Goal: Information Seeking & Learning: Learn about a topic

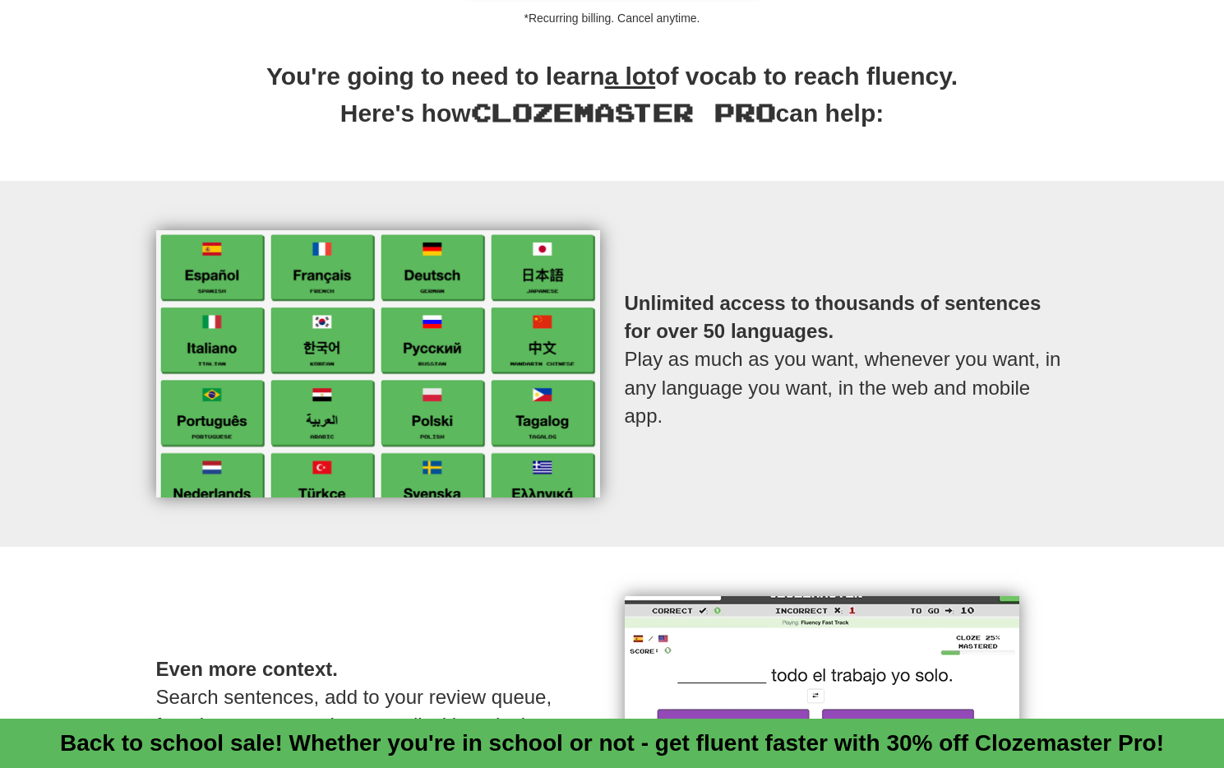
scroll to position [599, 0]
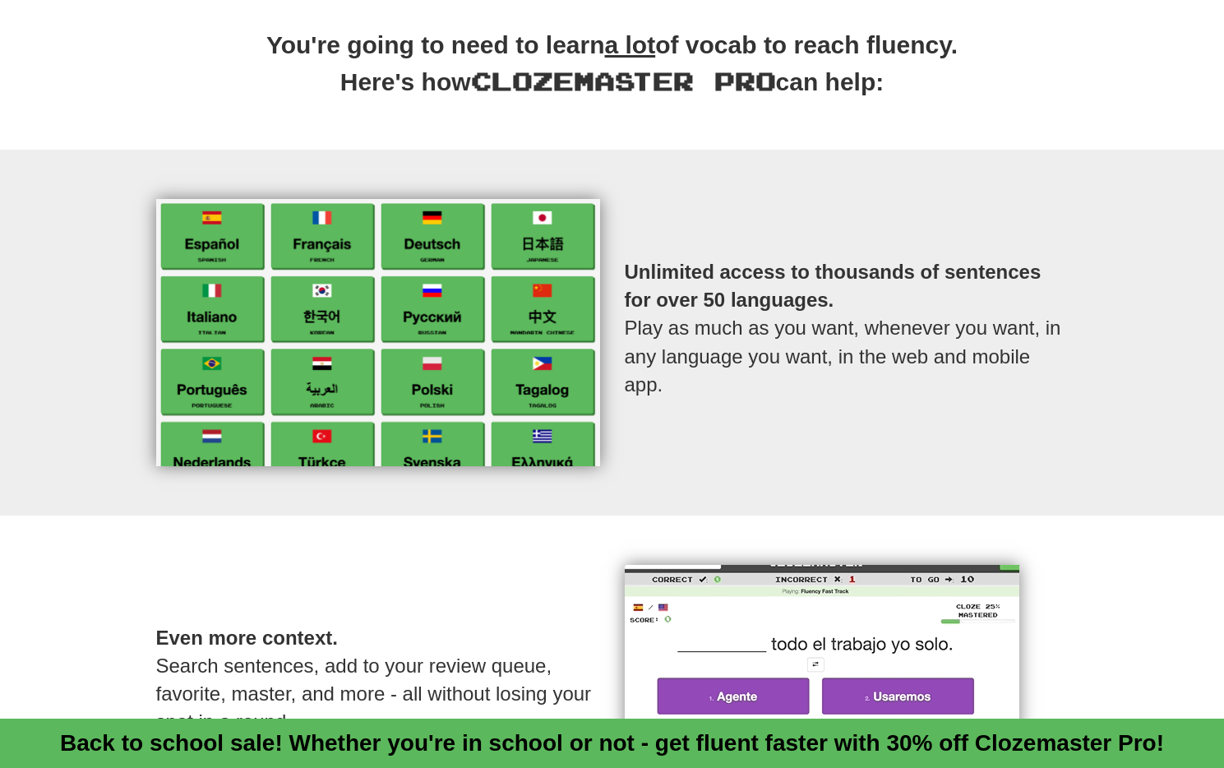
drag, startPoint x: 720, startPoint y: 289, endPoint x: 852, endPoint y: 407, distance: 177.6
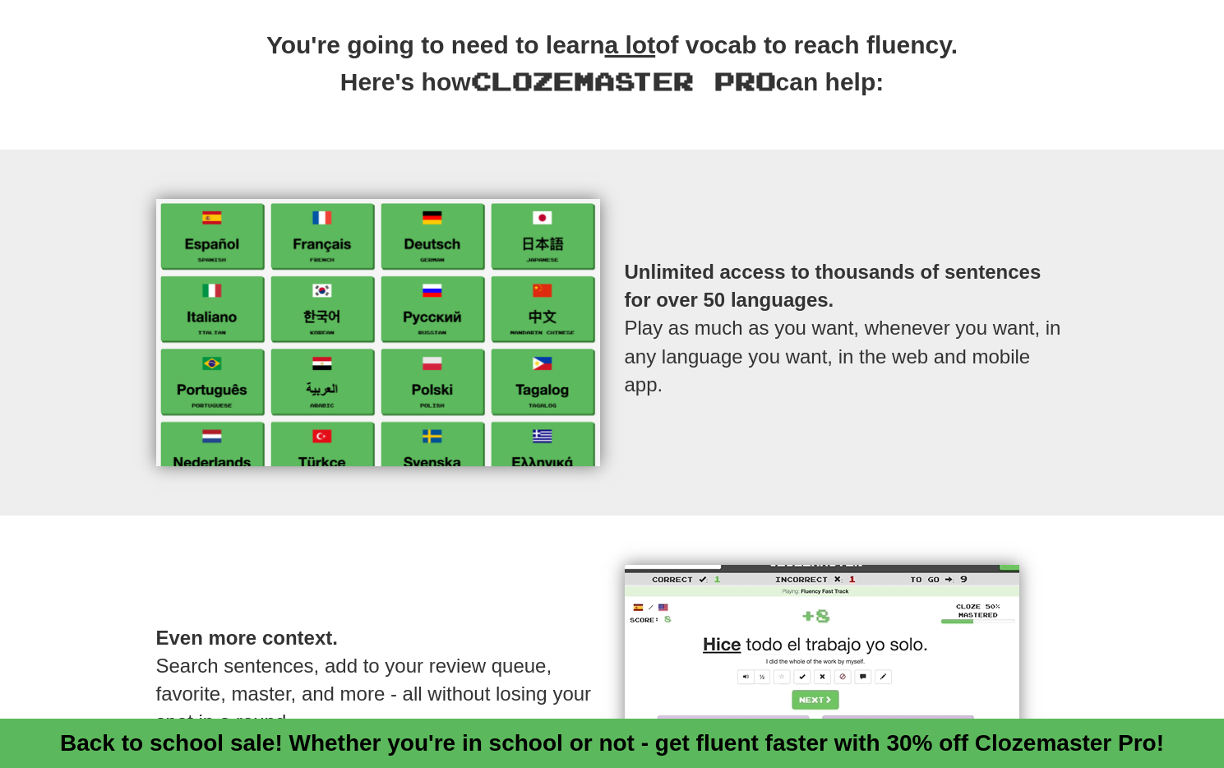
click at [851, 406] on p "Unlimited access to thousands of sentences for over 50 languages. Play as much …" at bounding box center [847, 328] width 444 height 206
click at [852, 405] on p "Unlimited access to thousands of sentences for over 50 languages. Play as much …" at bounding box center [847, 328] width 444 height 206
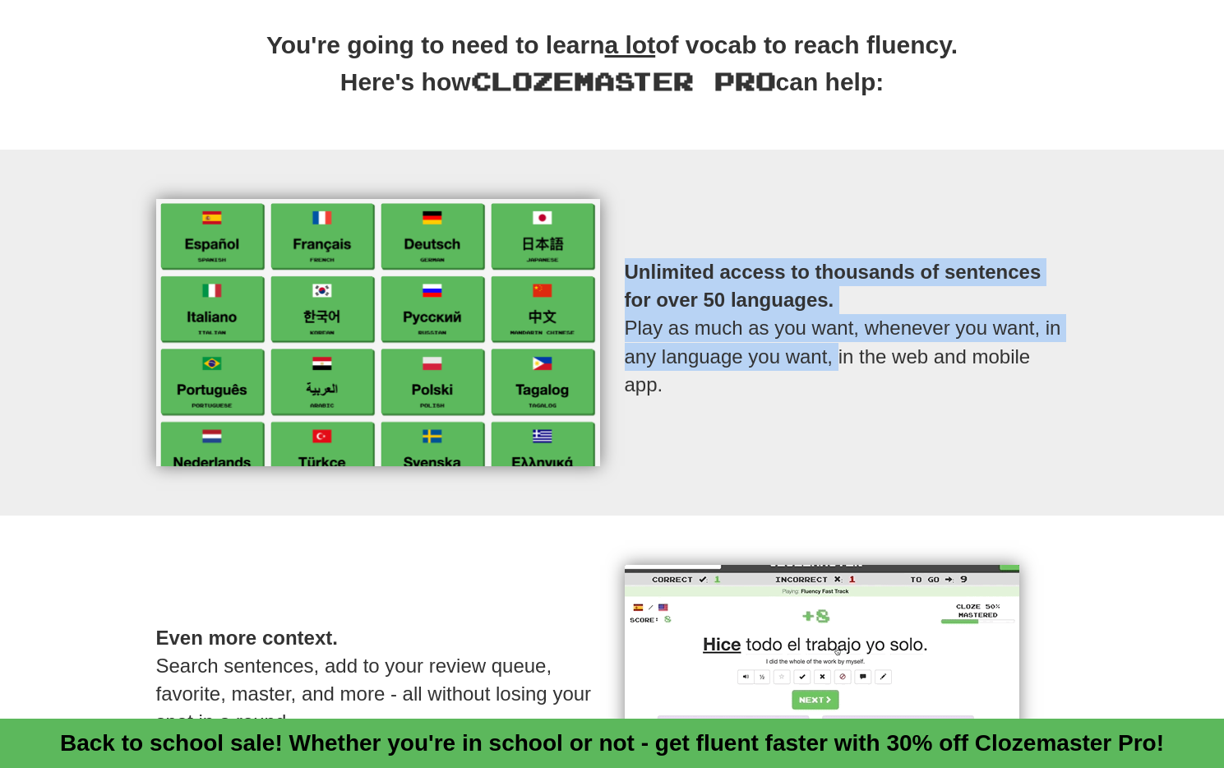
drag, startPoint x: 709, startPoint y: 230, endPoint x: 701, endPoint y: 225, distance: 8.9
click at [702, 225] on p "Unlimited access to thousands of sentences for over 50 languages. Play as much …" at bounding box center [847, 328] width 444 height 206
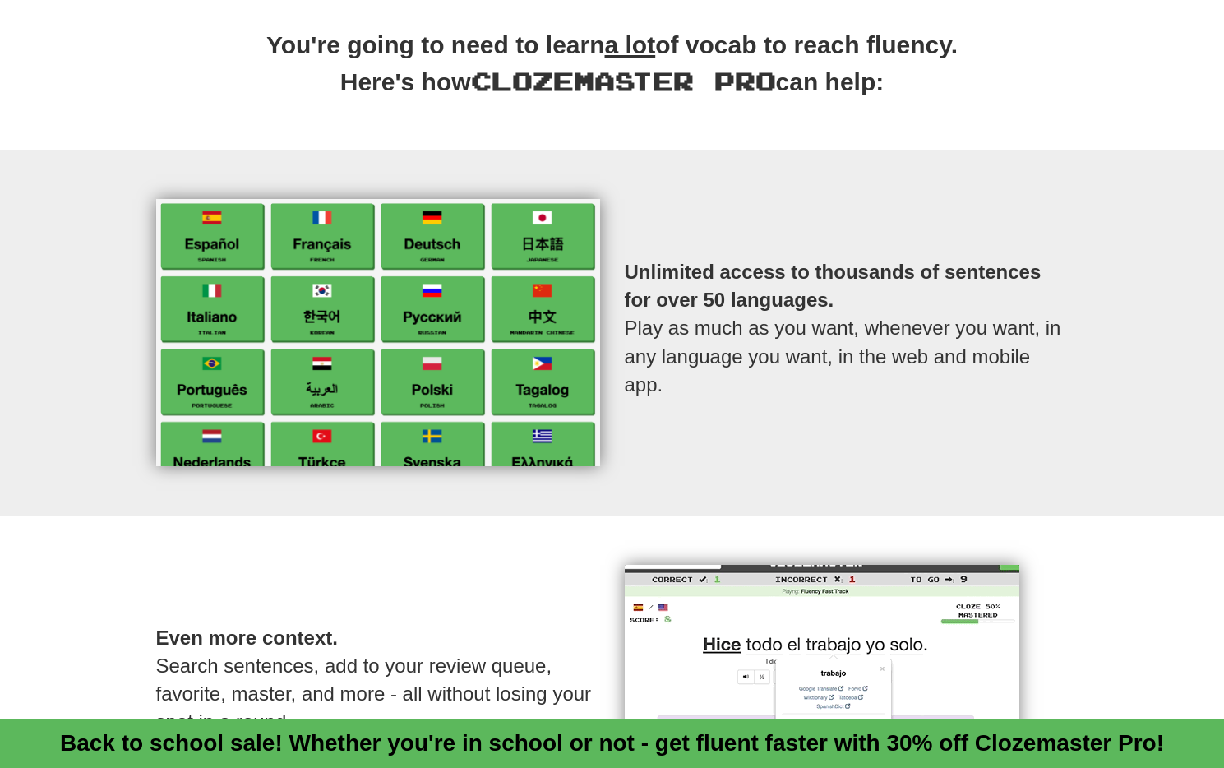
click at [697, 221] on div "Unlimited access to thousands of sentences for over 50 languages. Play as much …" at bounding box center [847, 332] width 469 height 267
drag, startPoint x: 697, startPoint y: 221, endPoint x: 812, endPoint y: 387, distance: 201.4
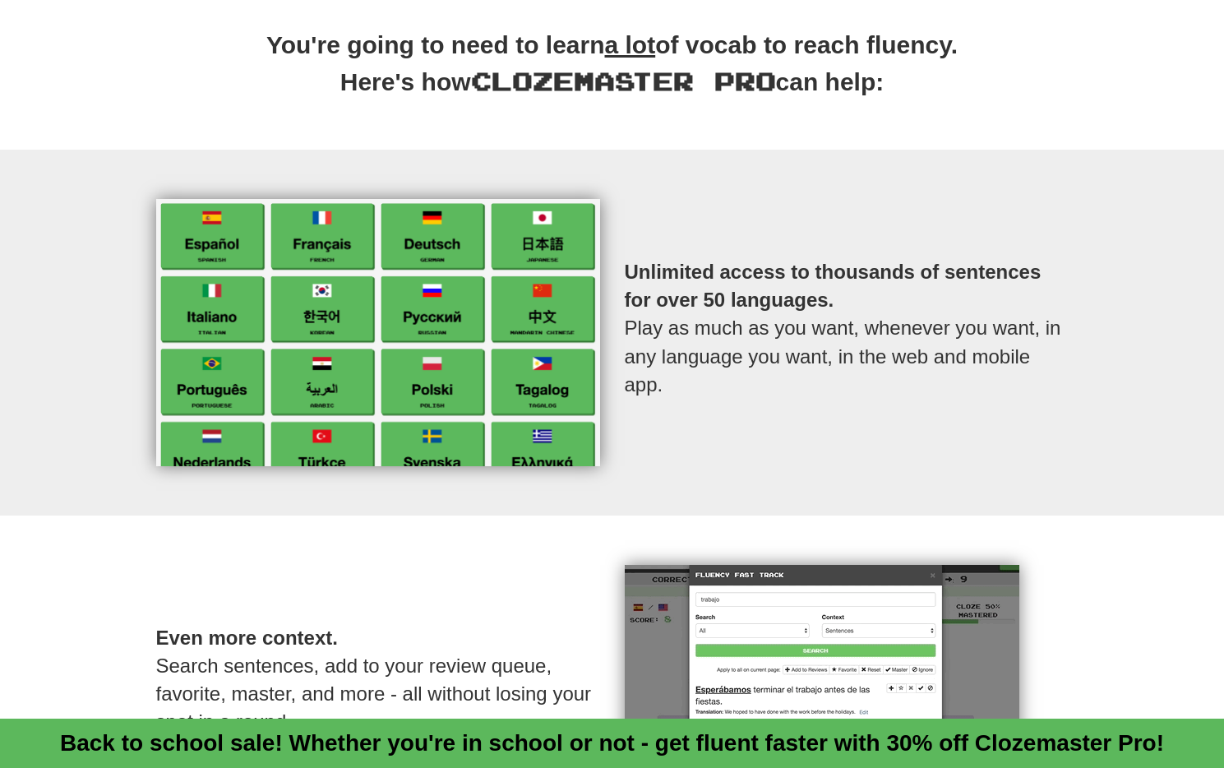
click at [812, 387] on div "Unlimited access to thousands of sentences for over 50 languages. Play as much …" at bounding box center [847, 332] width 469 height 267
drag, startPoint x: 812, startPoint y: 387, endPoint x: 802, endPoint y: 371, distance: 18.9
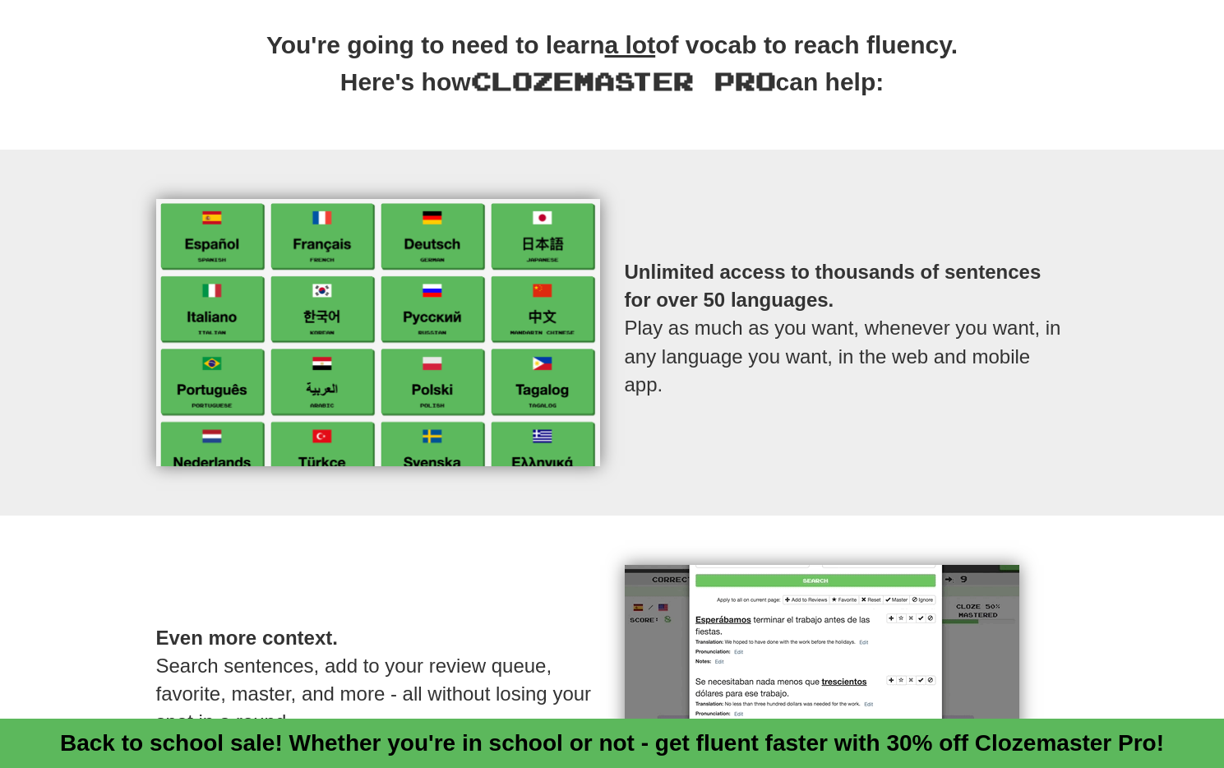
click at [811, 384] on p "Unlimited access to thousands of sentences for over 50 languages. Play as much …" at bounding box center [847, 328] width 444 height 206
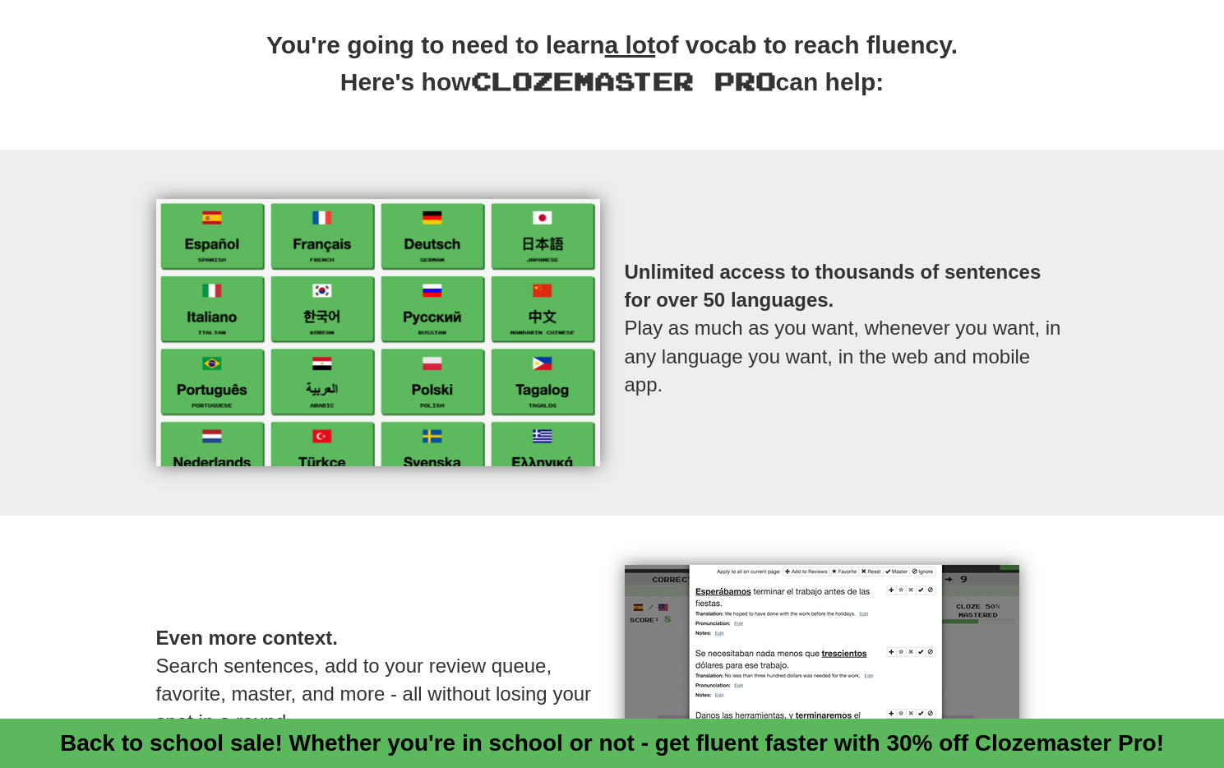
drag, startPoint x: 802, startPoint y: 371, endPoint x: 746, endPoint y: 268, distance: 117.0
click at [750, 273] on p "Unlimited access to thousands of sentences for over 50 languages. Play as much …" at bounding box center [847, 328] width 444 height 206
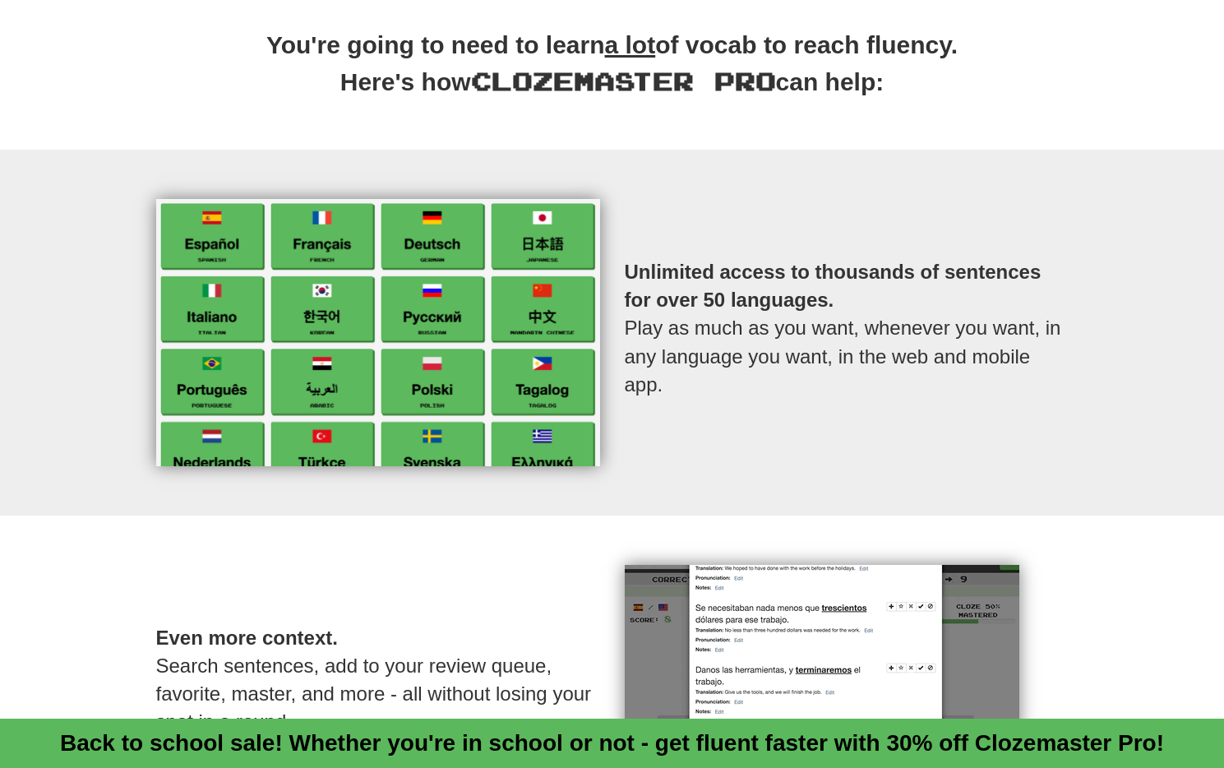
click at [746, 268] on strong "Unlimited access to thousands of sentences for over 50 languages." at bounding box center [833, 286] width 417 height 50
drag, startPoint x: 743, startPoint y: 284, endPoint x: 792, endPoint y: 394, distance: 120.7
click at [792, 394] on p "Unlimited access to thousands of sentences for over 50 languages. Play as much …" at bounding box center [847, 328] width 444 height 206
click at [790, 393] on p "Unlimited access to thousands of sentences for over 50 languages. Play as much …" at bounding box center [847, 328] width 444 height 206
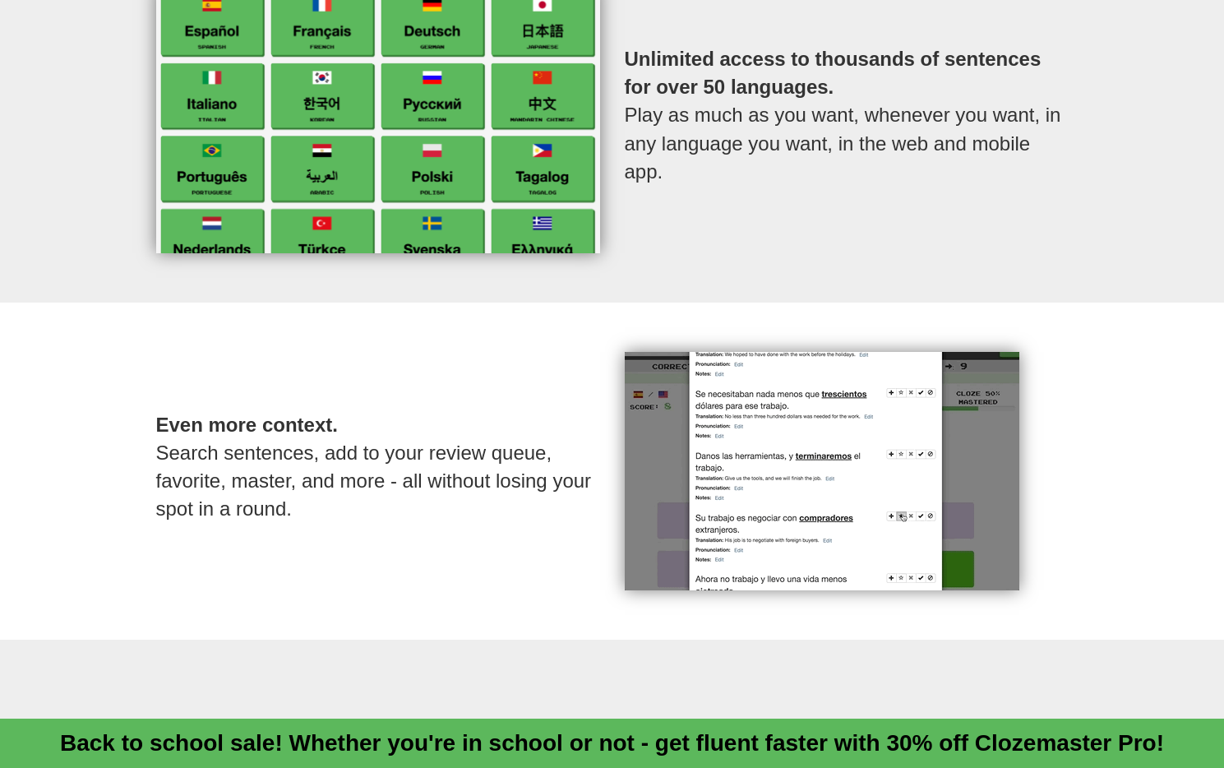
drag, startPoint x: 115, startPoint y: 387, endPoint x: 402, endPoint y: 543, distance: 326.8
click at [401, 543] on div "Even more context. Search sentences, add to your review queue, favorite, master…" at bounding box center [612, 471] width 1224 height 337
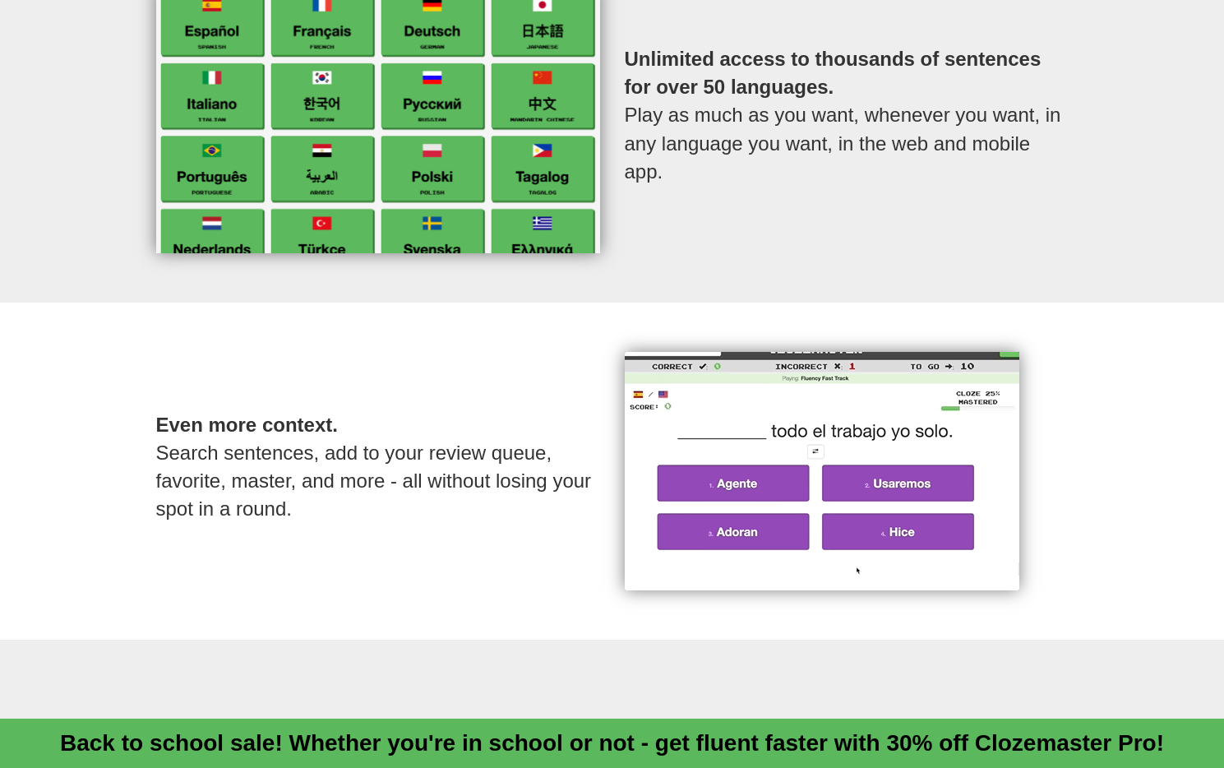
click at [405, 544] on p "Even more context. Search sentences, add to your review queue, favorite, master…" at bounding box center [378, 467] width 444 height 178
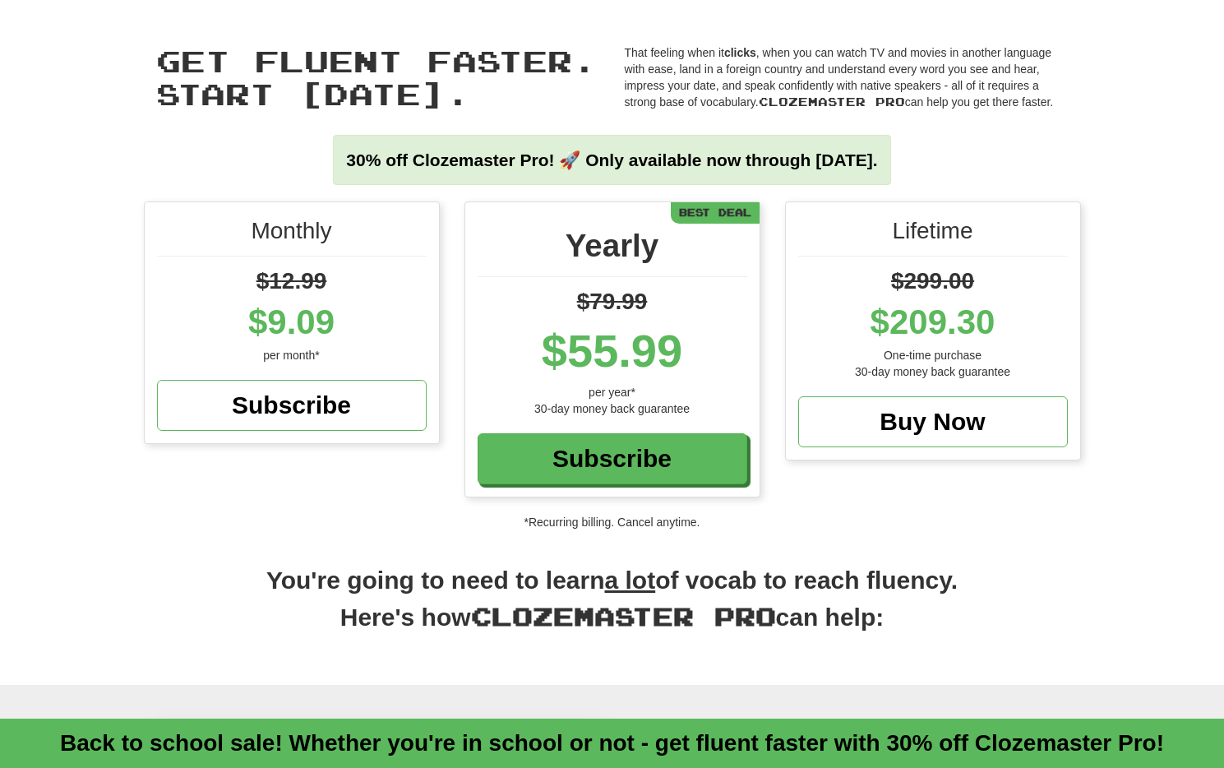
scroll to position [0, 0]
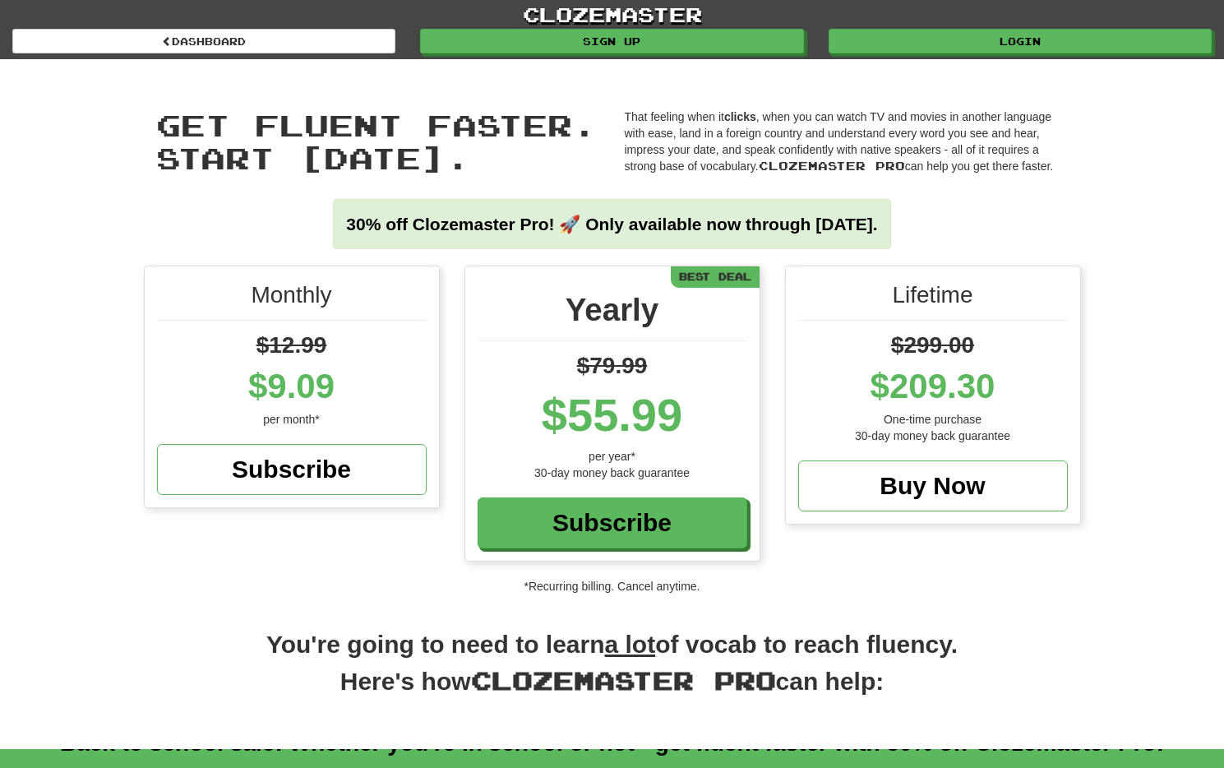
click at [740, 104] on div "Get fluent faster. Start [DATE]. Get fluent faster. Start [DATE]. That feeling …" at bounding box center [613, 162] width 962 height 206
click at [739, 119] on strong "clicks" at bounding box center [740, 116] width 32 height 13
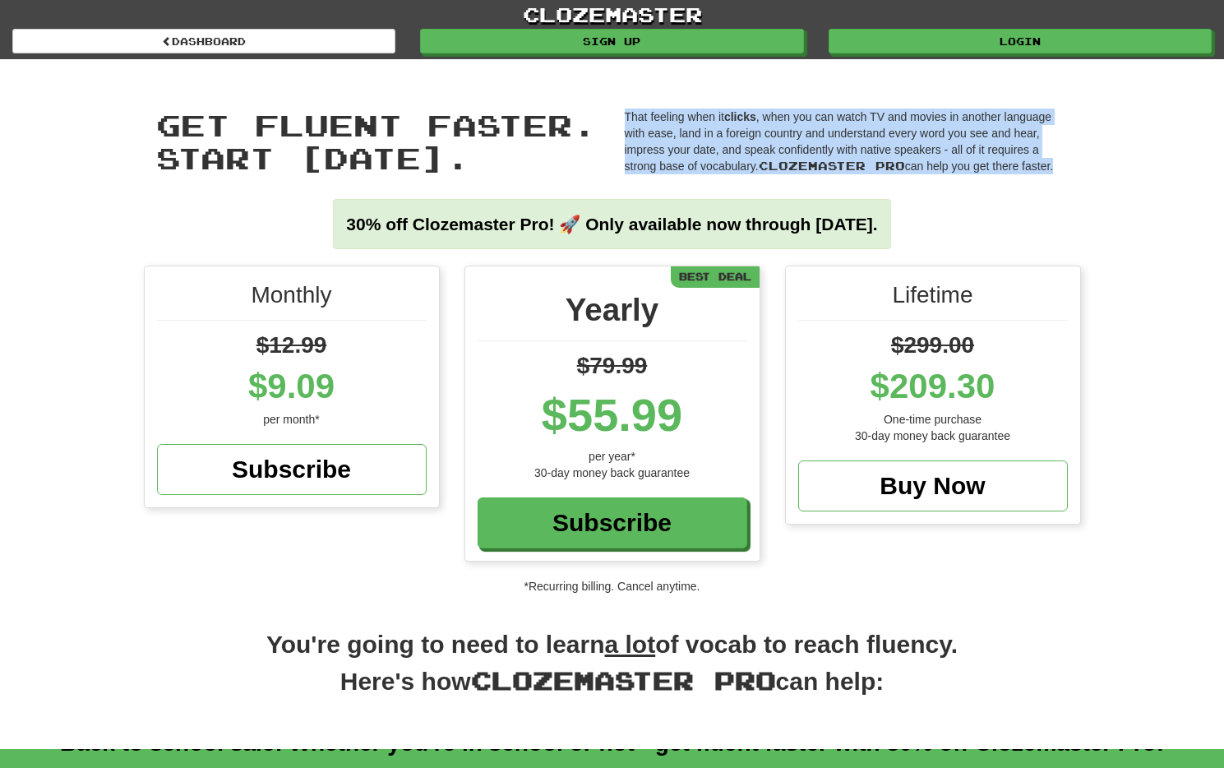
drag, startPoint x: 739, startPoint y: 119, endPoint x: 759, endPoint y: 122, distance: 19.9
click at [740, 118] on strong "clicks" at bounding box center [740, 116] width 32 height 13
click at [785, 121] on p "That feeling when it clicks , when you can watch TV and movies in another langu…" at bounding box center [847, 142] width 444 height 66
